Goal: Check status: Check status

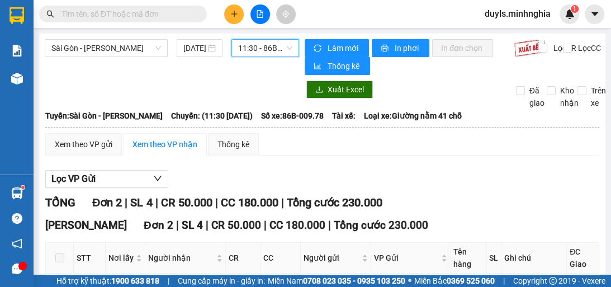
click at [426, 159] on div "Xem theo VP gửi Xem theo VP nhận Thống kê Lọc VP Gửi TỔNG Đơn 2 | SL 4 | CR 50…" at bounding box center [322, 252] width 554 height 238
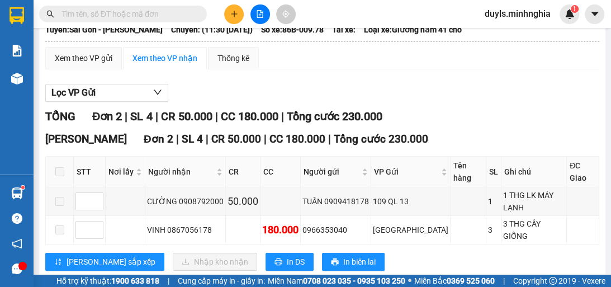
click at [432, 147] on div "[PERSON_NAME][GEOGRAPHIC_DATA] 2 | SL 4 | CR 50.000 | CC 180.000 | Tổng cước 23…" at bounding box center [322, 205] width 554 height 148
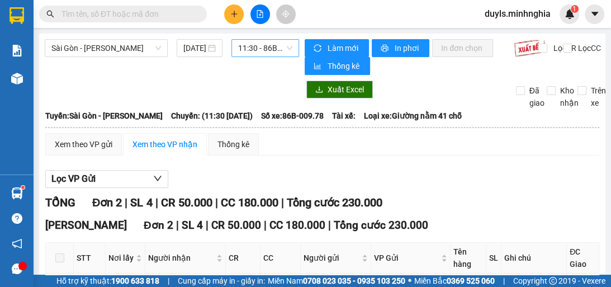
click at [238, 49] on span "11:30 - 86B-009.78" at bounding box center [265, 48] width 54 height 17
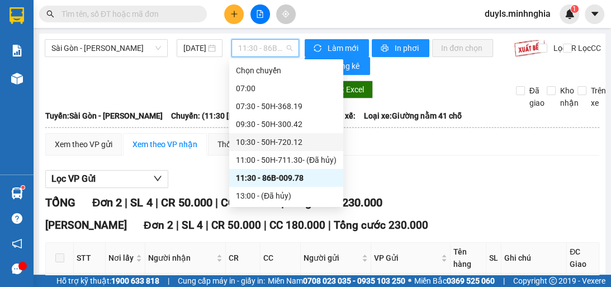
click at [321, 141] on div "10:30 - 50H-720.12" at bounding box center [286, 142] width 101 height 12
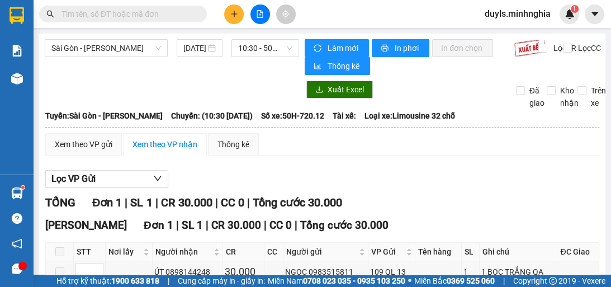
click at [320, 142] on div "Xem theo VP gửi Xem theo VP nhận Thống kê" at bounding box center [322, 144] width 554 height 22
click at [272, 46] on span "10:30 - 50H-720.12" at bounding box center [265, 48] width 54 height 17
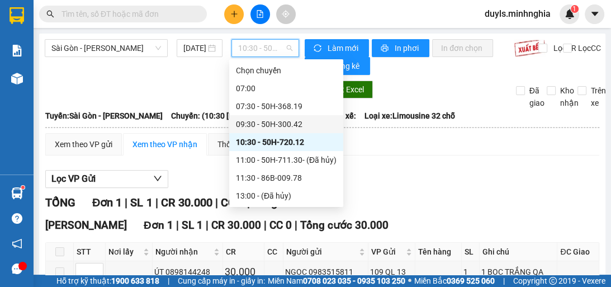
click at [303, 124] on div "09:30 - 50H-300.42" at bounding box center [286, 124] width 101 height 12
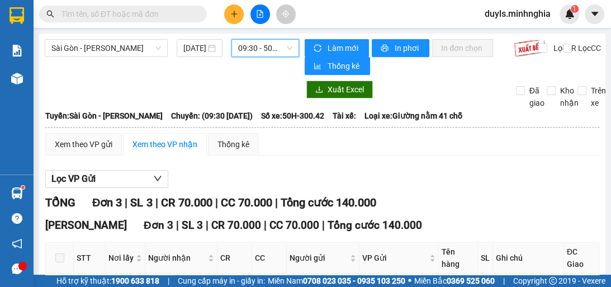
click at [260, 59] on div "Sài Gòn - Phan Rí [DATE] 09:30 09:30 - 50H-300.42" at bounding box center [172, 57] width 255 height 36
click at [263, 51] on span "09:30 - 50H-300.42" at bounding box center [265, 48] width 54 height 17
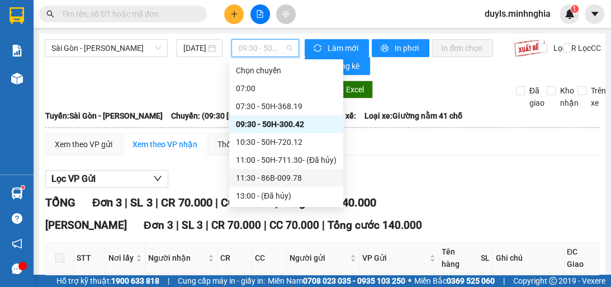
click at [295, 176] on div "11:30 - 86B-009.78" at bounding box center [286, 178] width 101 height 12
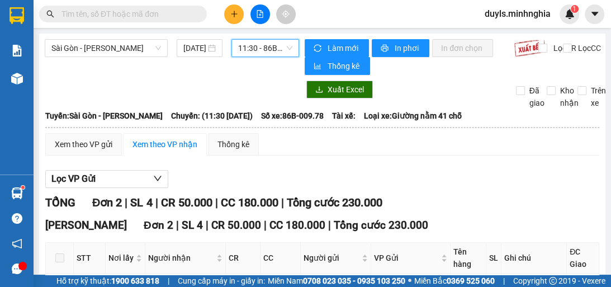
scroll to position [86, 0]
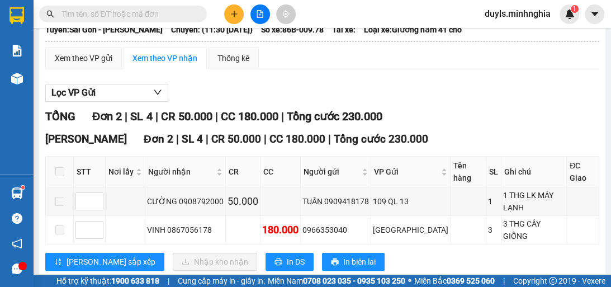
click at [309, 78] on div "Lọc VP Gửi TỔNG Đơn 2 | SL 4 | CR 50.000 | CC 180.000 | Tổng cước 230.000 [GEO…" at bounding box center [322, 181] width 554 height 206
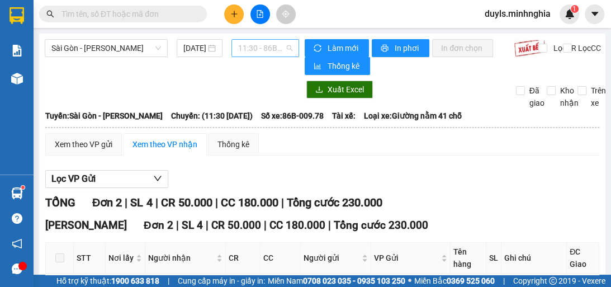
click at [275, 50] on span "11:30 - 86B-009.78" at bounding box center [265, 48] width 54 height 17
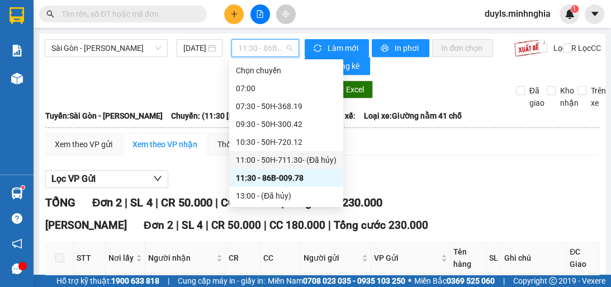
scroll to position [90, 0]
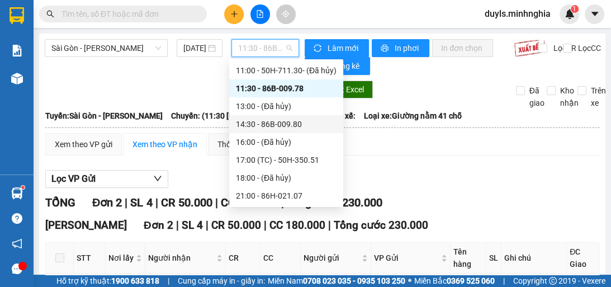
click at [304, 123] on div "14:30 - 86B-009.80" at bounding box center [286, 124] width 101 height 12
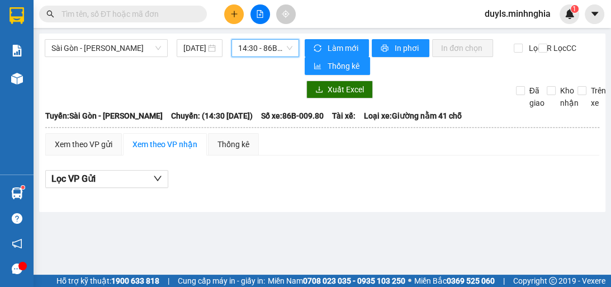
click at [282, 48] on span "14:30 - 86B-009.80" at bounding box center [265, 48] width 54 height 17
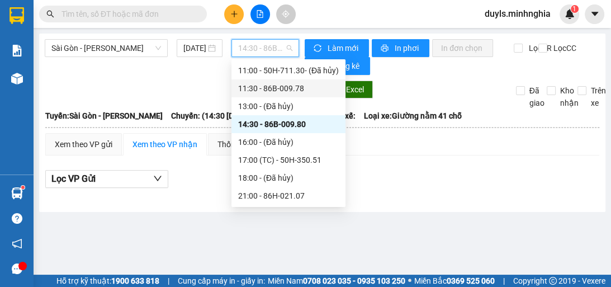
click at [300, 89] on div "11:30 - 86B-009.78" at bounding box center [288, 88] width 101 height 12
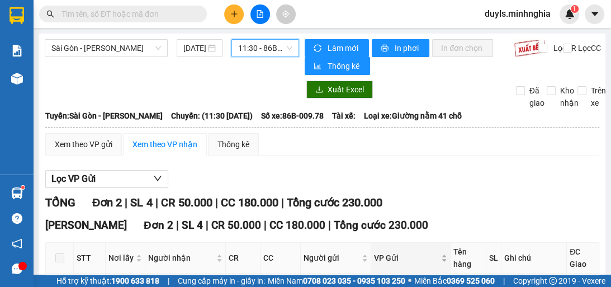
scroll to position [86, 0]
